Goal: Information Seeking & Learning: Learn about a topic

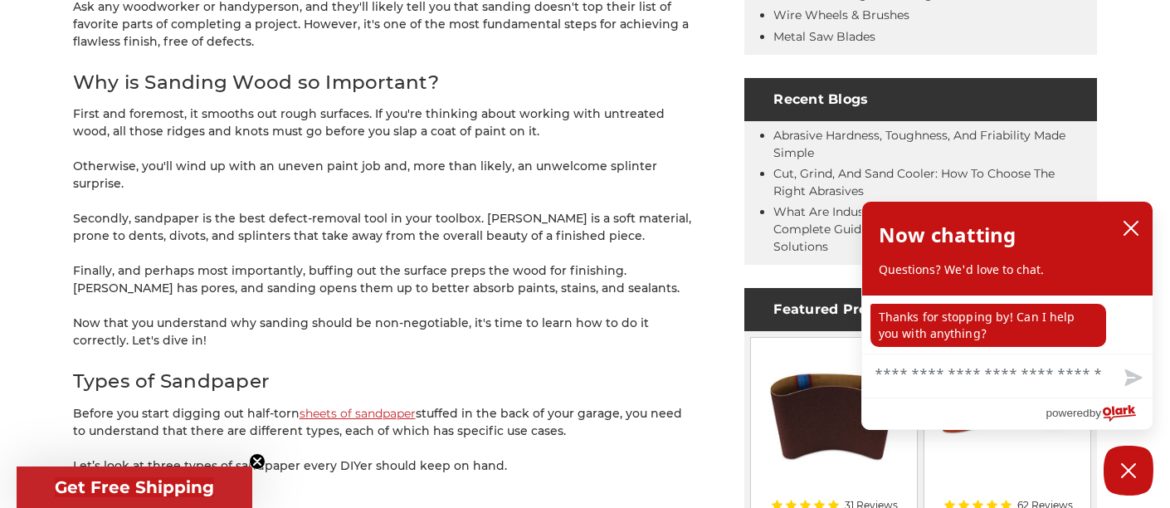
scroll to position [793, 0]
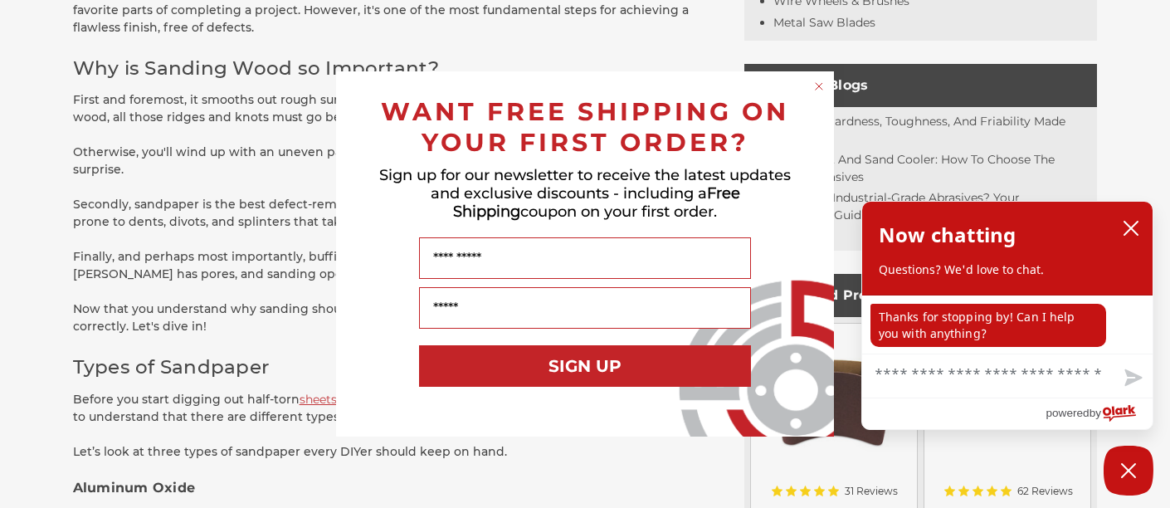
click at [817, 84] on circle "Close dialog" at bounding box center [819, 87] width 16 height 16
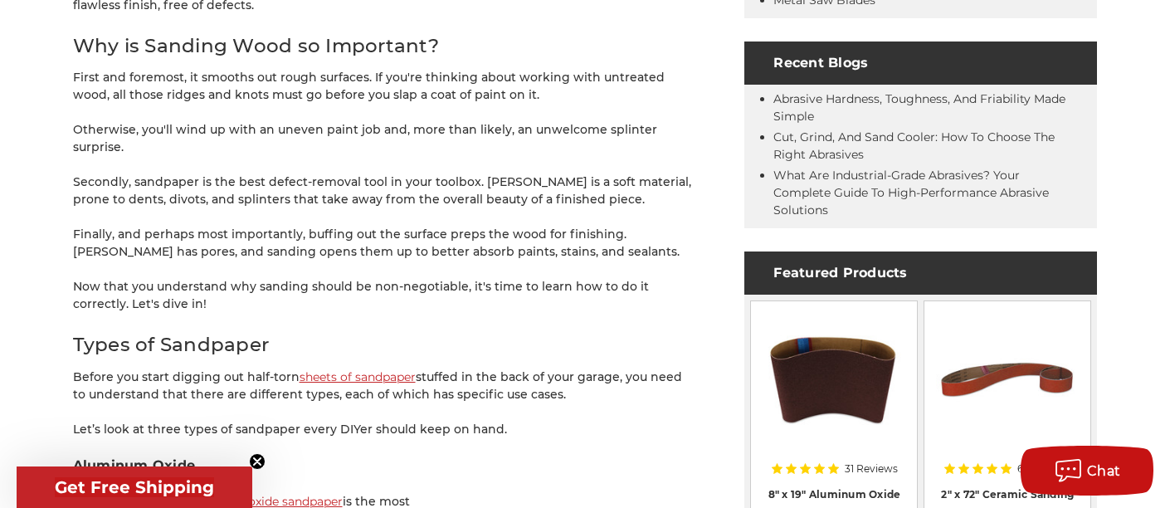
scroll to position [820, 0]
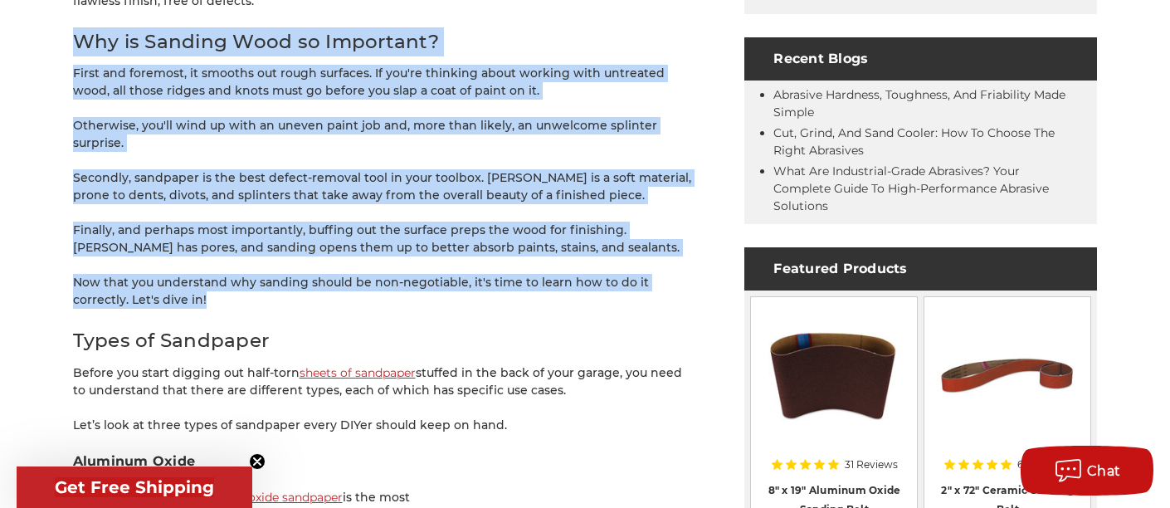
drag, startPoint x: 76, startPoint y: 38, endPoint x: 305, endPoint y: 286, distance: 338.2
copy div "Why is Sanding Wood so Important? First and foremost, it smooths out rough surf…"
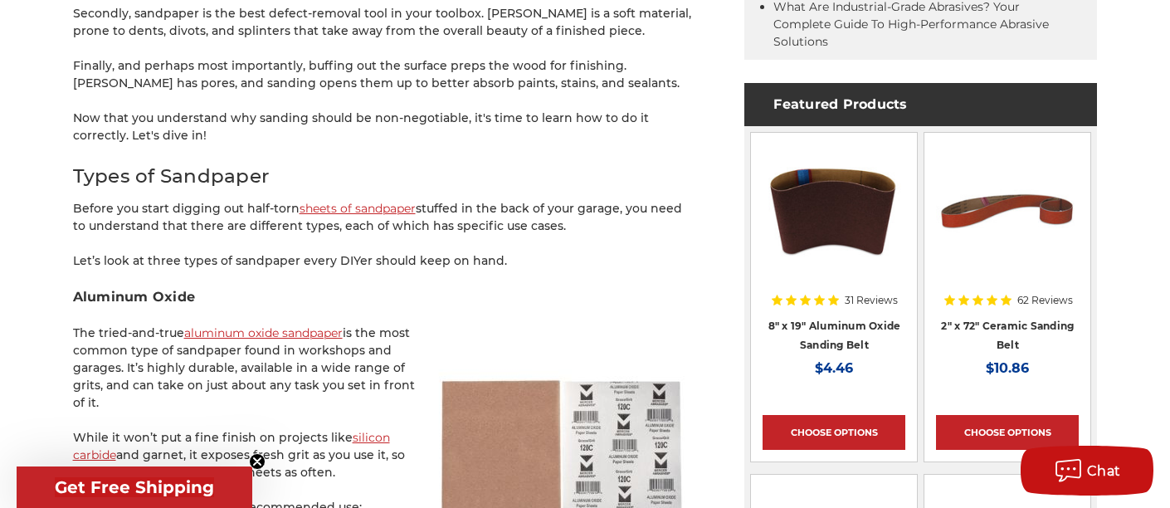
scroll to position [987, 0]
